Goal: Transaction & Acquisition: Purchase product/service

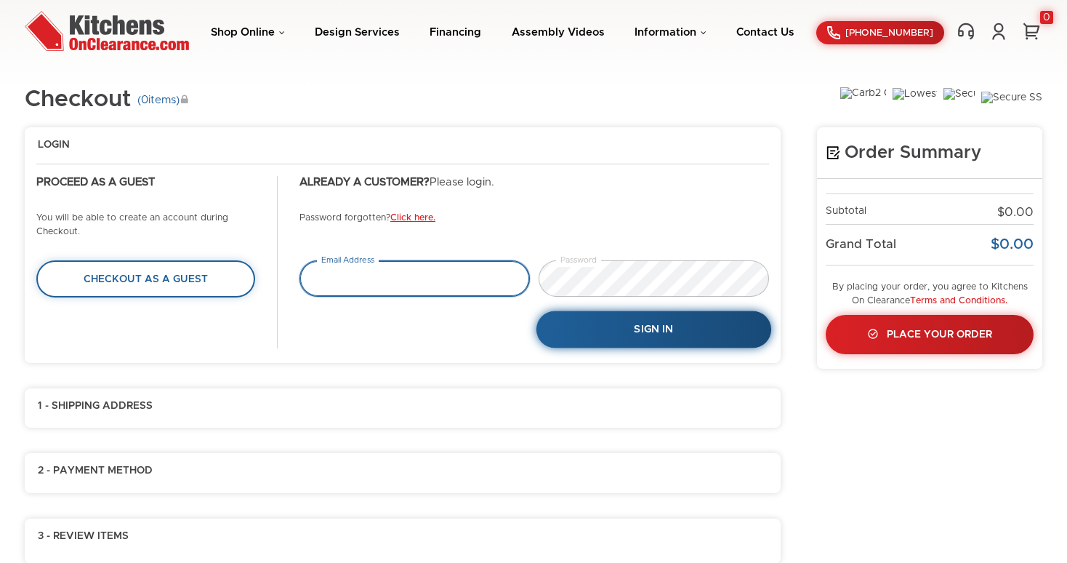
type input "[EMAIL_ADDRESS][PERSON_NAME][DOMAIN_NAME]"
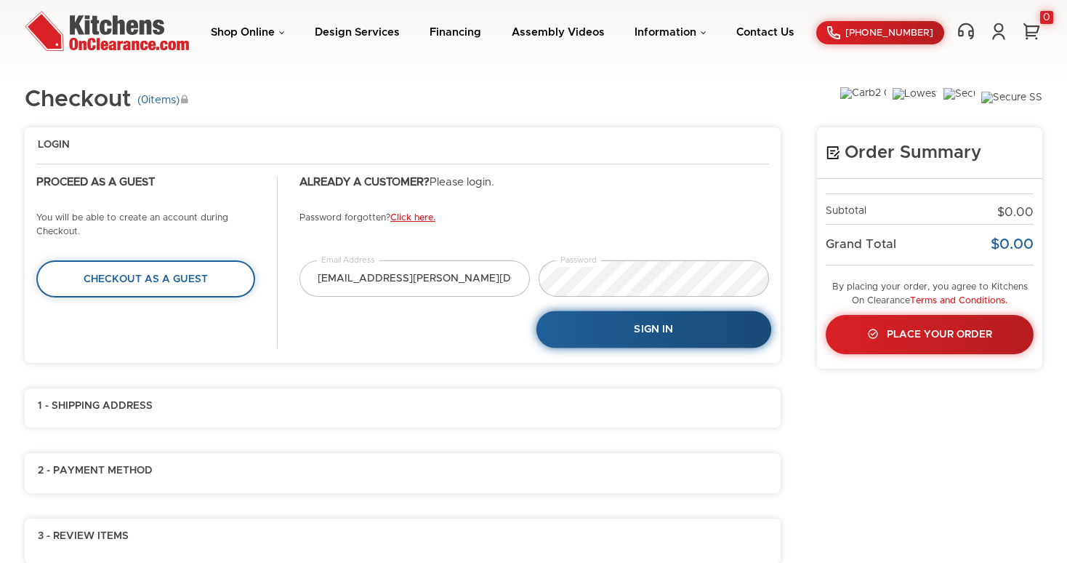
type input "[EMAIL_ADDRESS][PERSON_NAME][DOMAIN_NAME]"
click at [664, 334] on span "Sign In" at bounding box center [653, 330] width 39 height 10
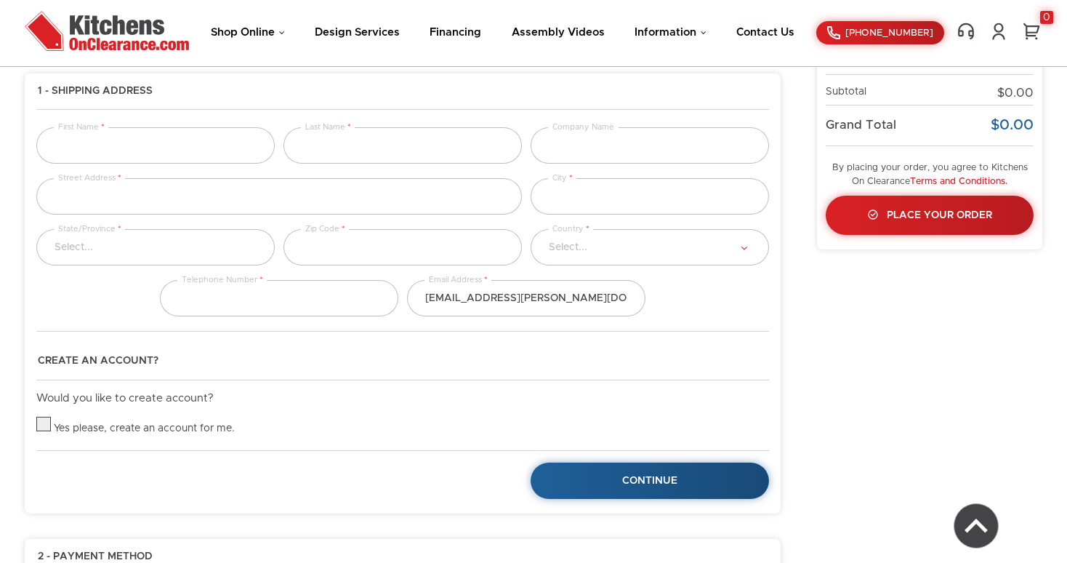
type input "Tejas"
type input "test"
type input "My street address"
type input "[US_STATE]"
type input "11001"
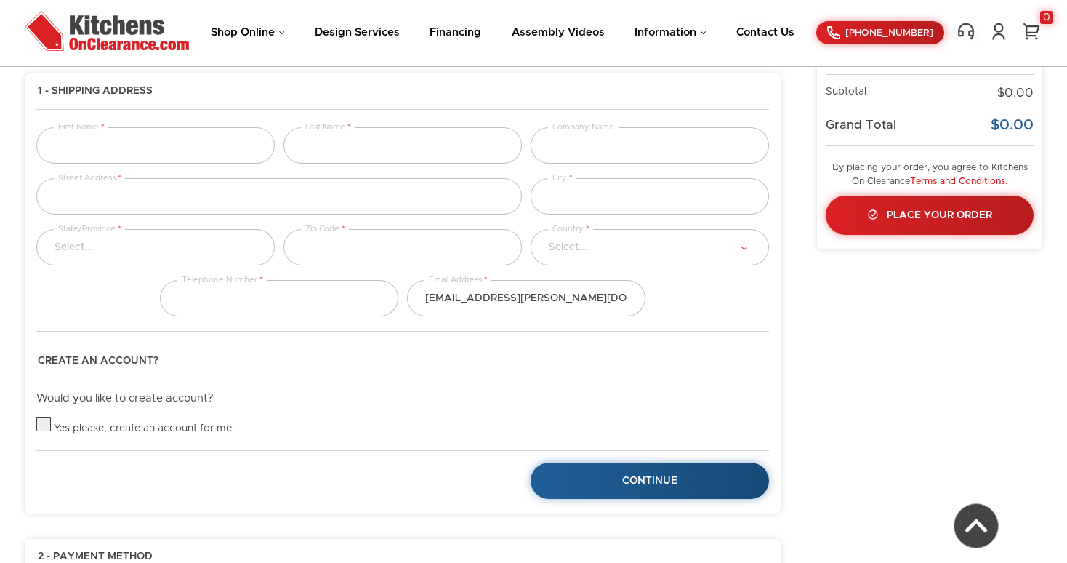
select select "223"
type input "9876543210"
select select "18"
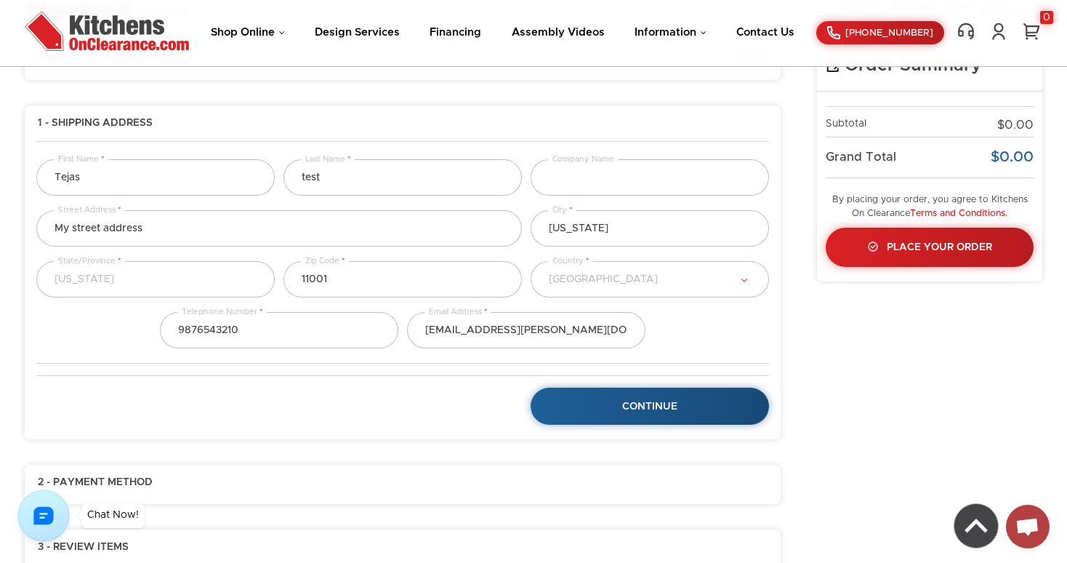
scroll to position [94, 0]
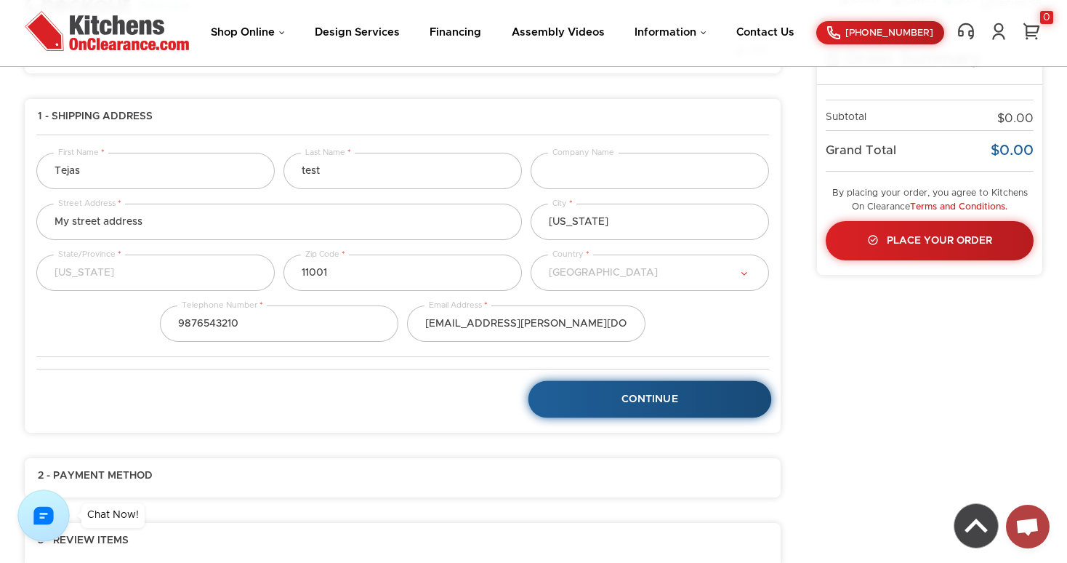
click at [667, 403] on span "Continue" at bounding box center [650, 399] width 57 height 10
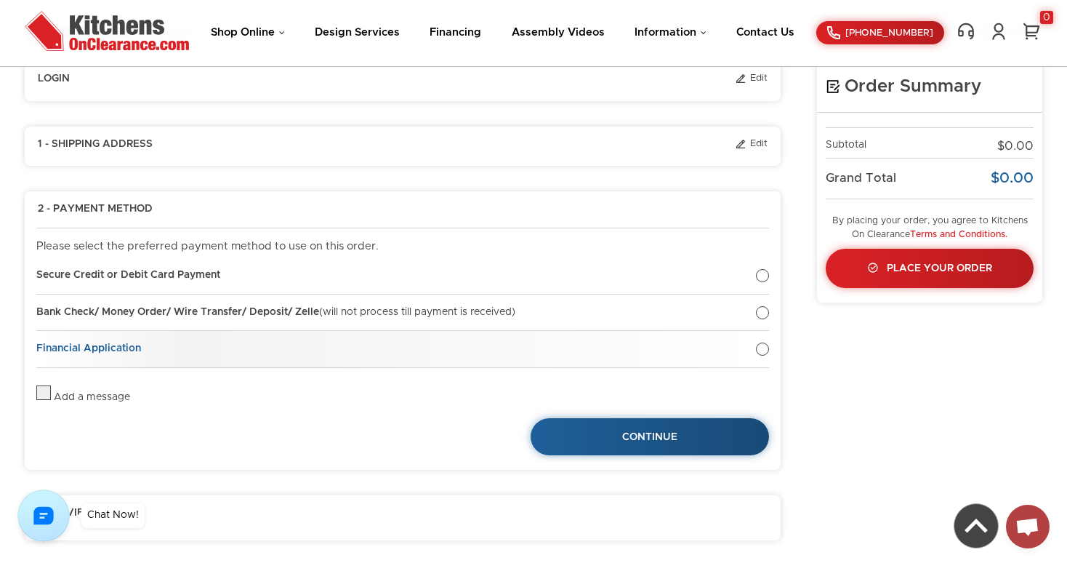
scroll to position [63, 0]
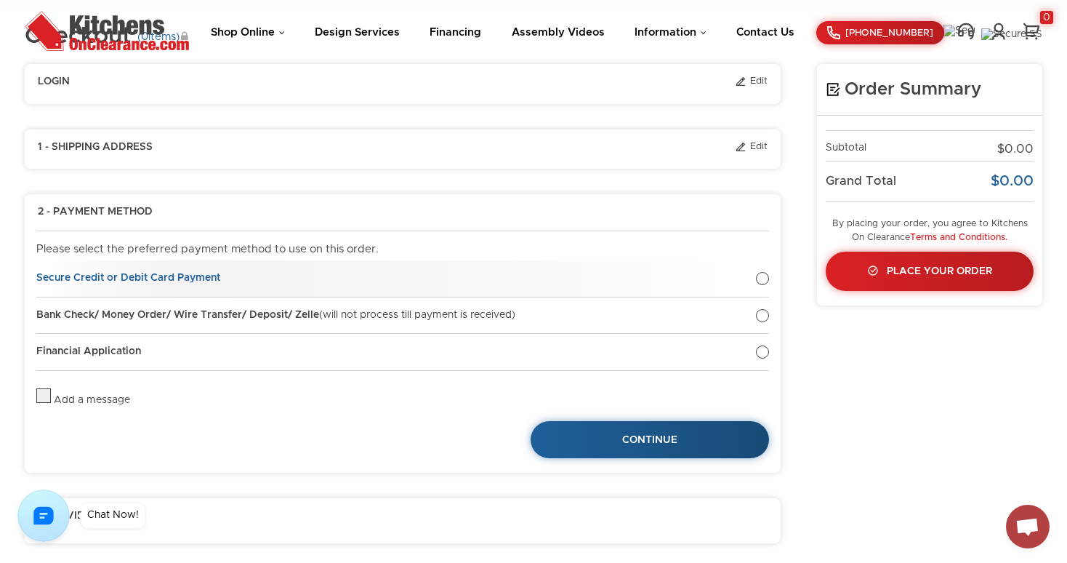
click at [760, 278] on div at bounding box center [762, 278] width 13 height 13
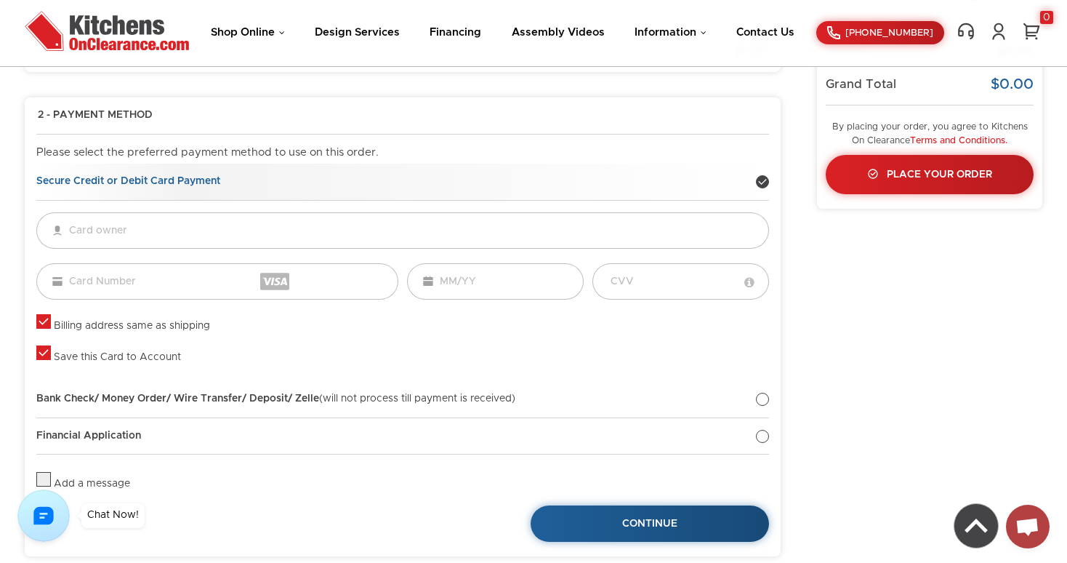
scroll to position [185, 0]
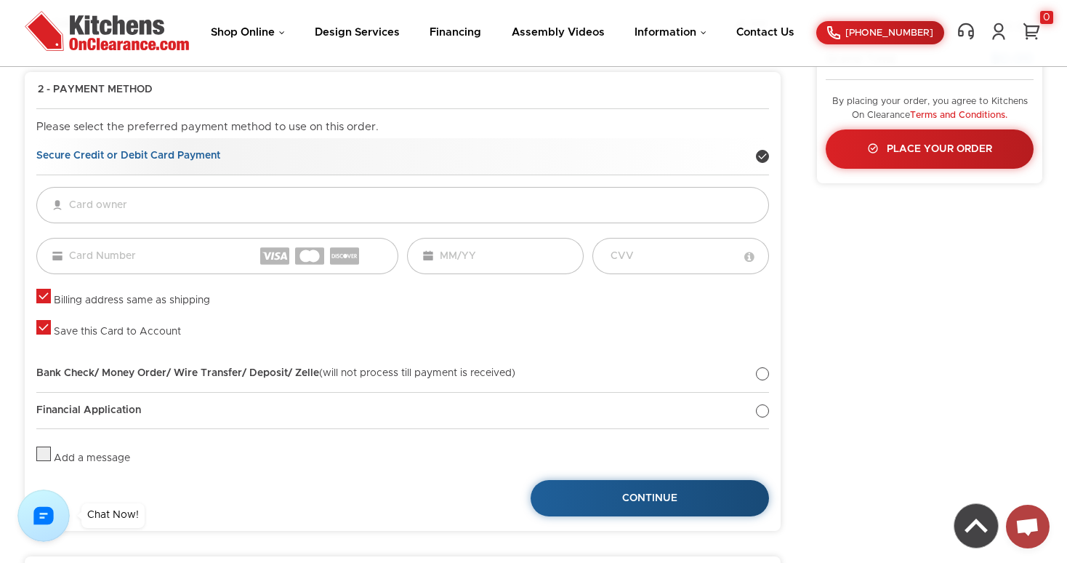
click at [47, 300] on label at bounding box center [43, 300] width 15 height 10
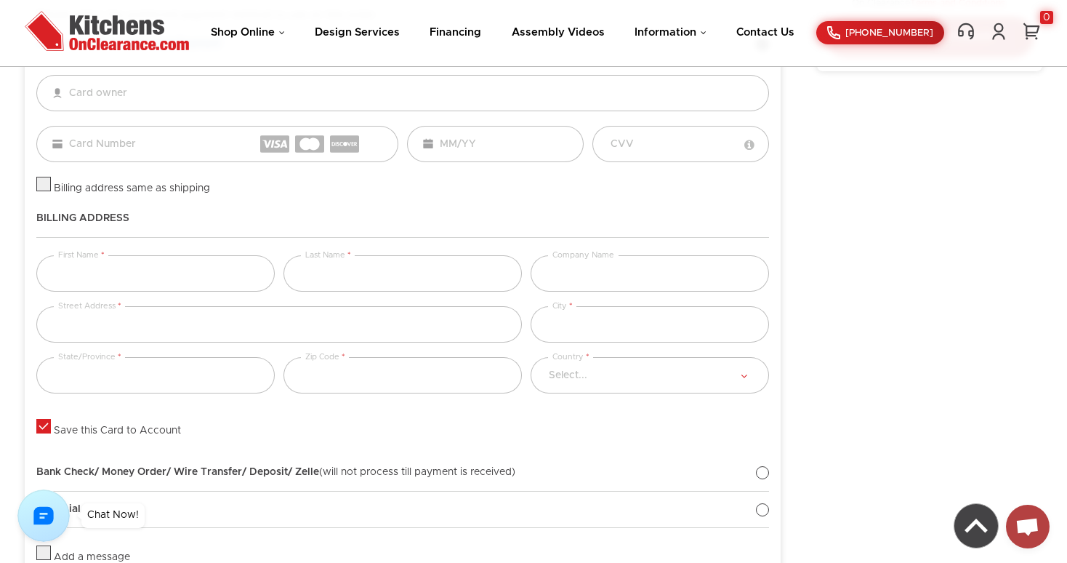
scroll to position [252, 0]
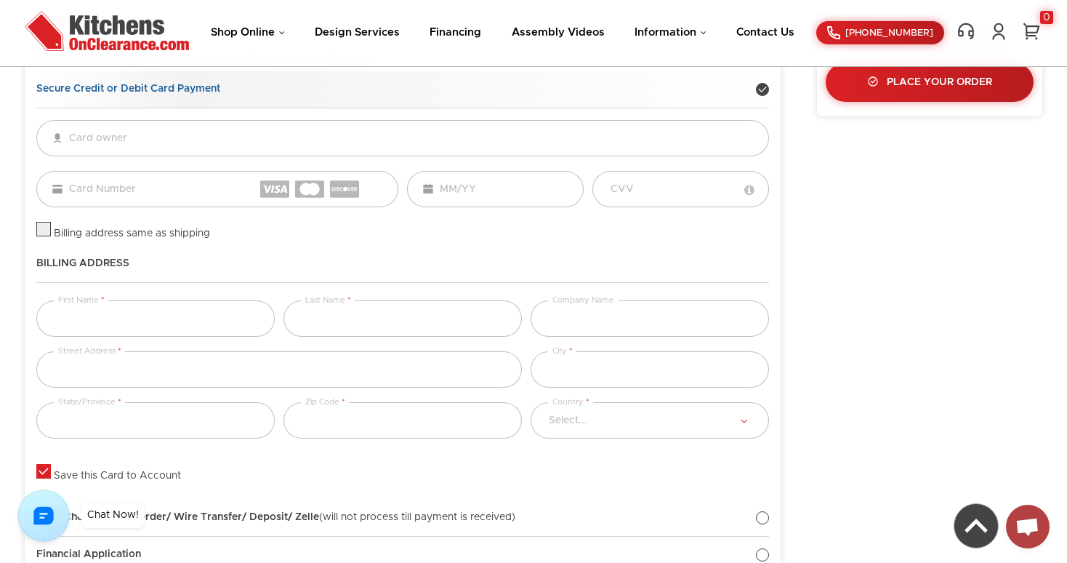
click at [44, 238] on label at bounding box center [43, 233] width 15 height 10
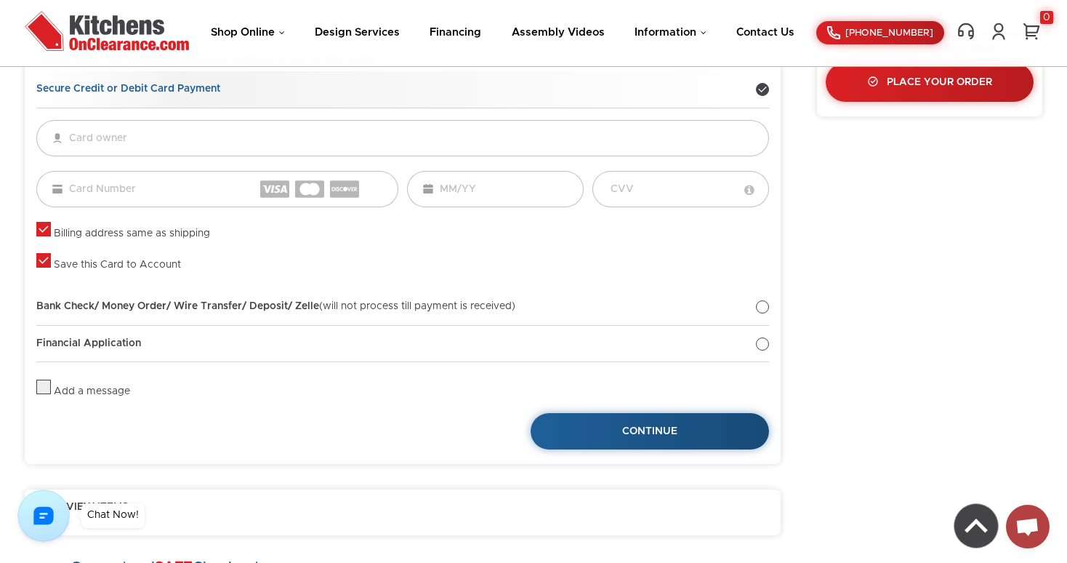
click at [47, 228] on label at bounding box center [43, 233] width 15 height 10
checkbox input "false"
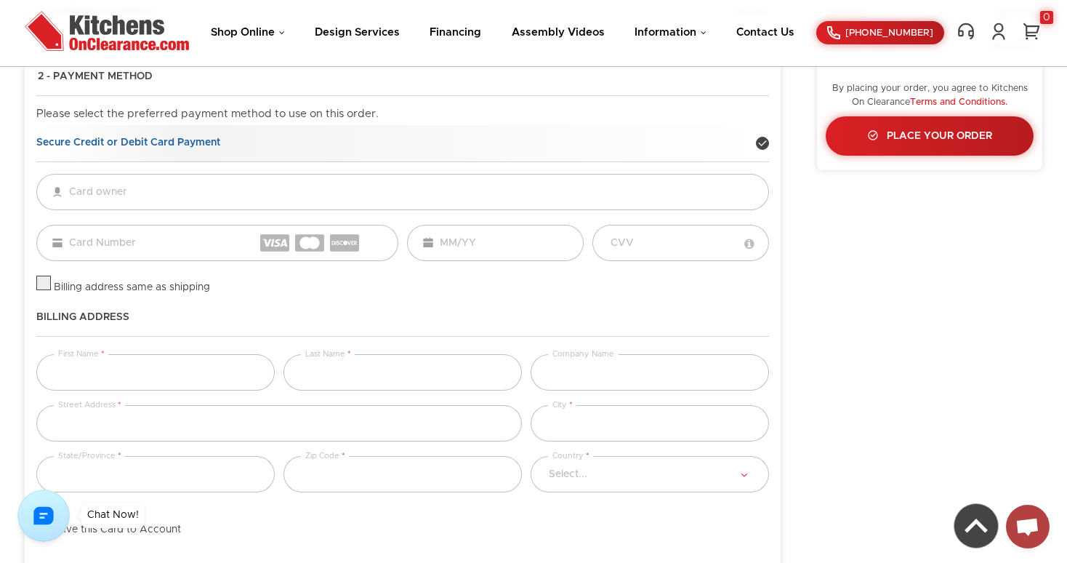
scroll to position [200, 0]
click at [765, 147] on div at bounding box center [762, 141] width 13 height 13
click at [766, 136] on link "Secure Credit or Debit Card Payment" at bounding box center [402, 142] width 733 height 37
click at [761, 141] on div at bounding box center [762, 141] width 13 height 13
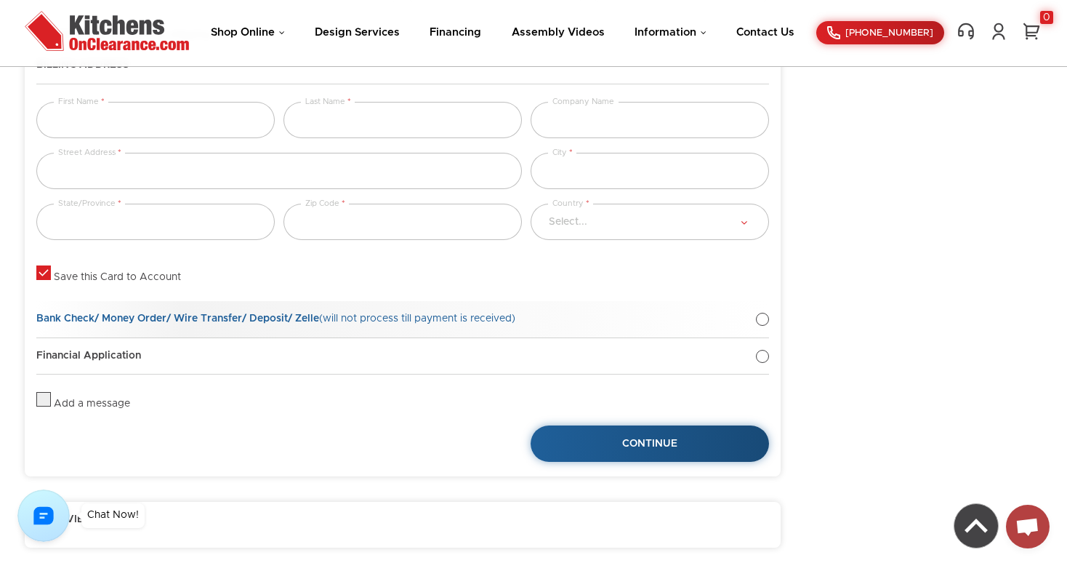
click at [759, 313] on div at bounding box center [762, 319] width 13 height 13
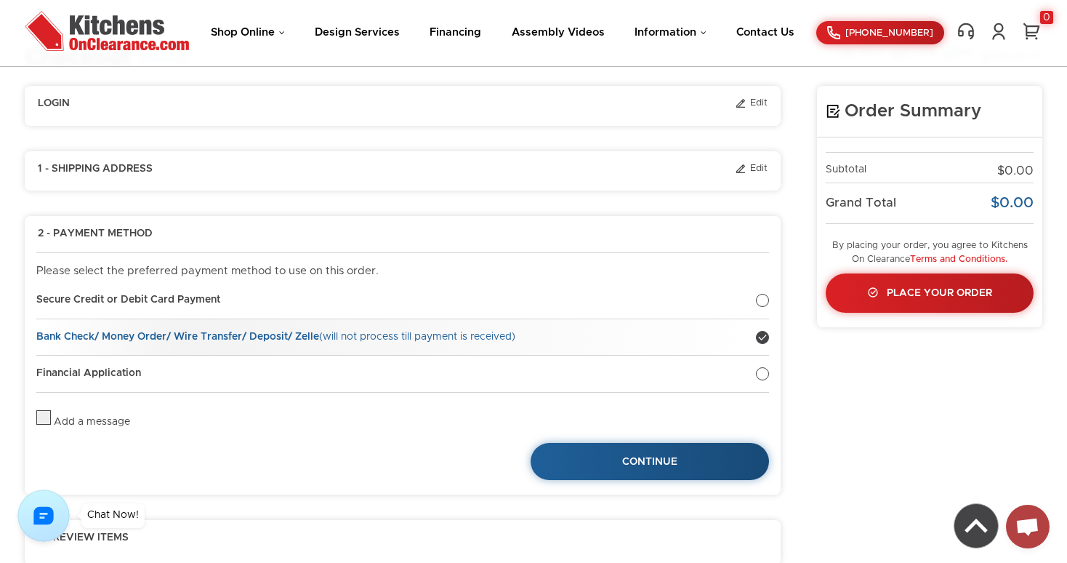
scroll to position [81, 0]
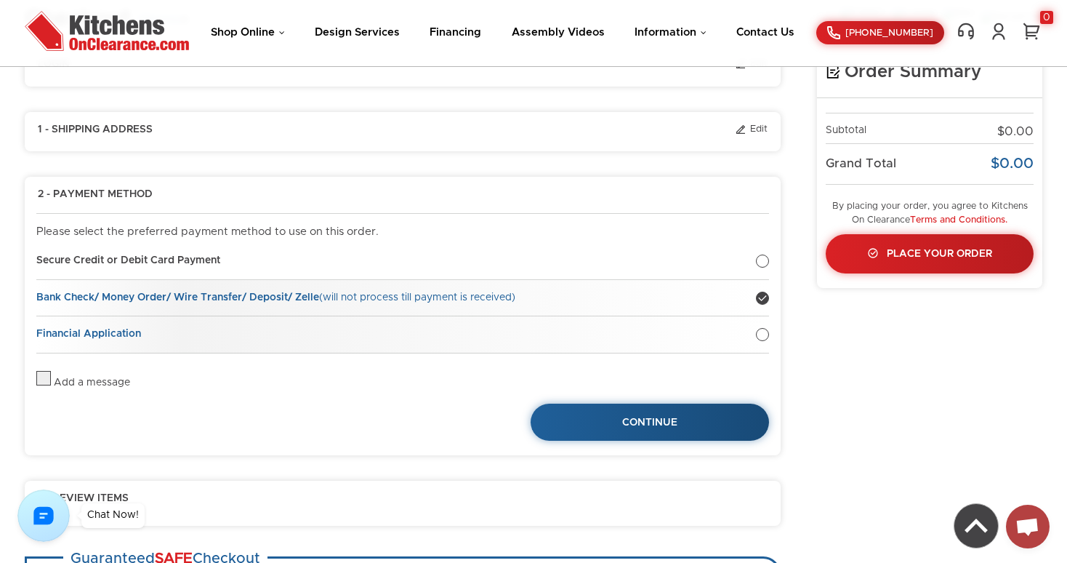
click at [766, 337] on div at bounding box center [762, 334] width 13 height 13
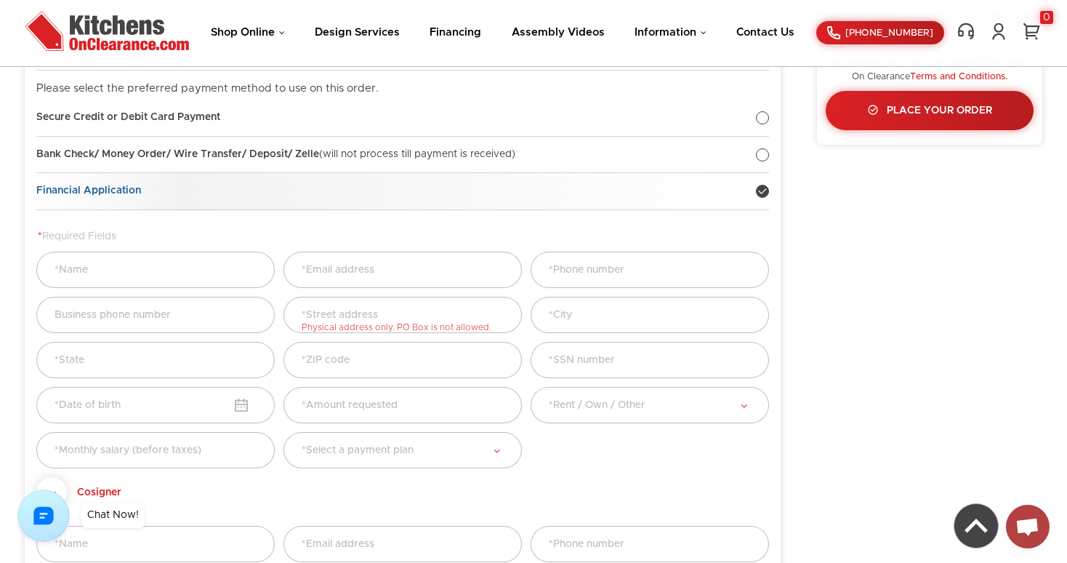
scroll to position [225, 0]
